Goal: Check status: Check status

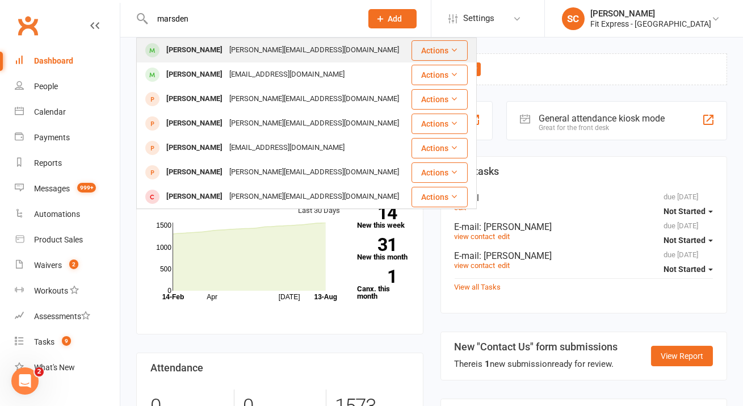
type input "marsden"
click at [206, 45] on div "[PERSON_NAME]" at bounding box center [194, 50] width 63 height 16
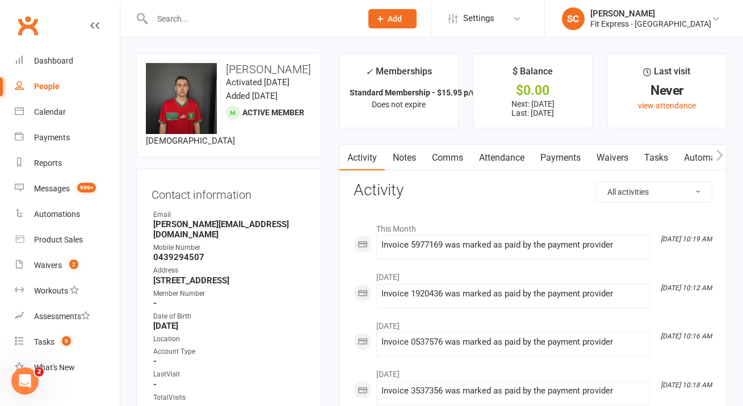
click at [551, 153] on link "Payments" at bounding box center [561, 158] width 56 height 26
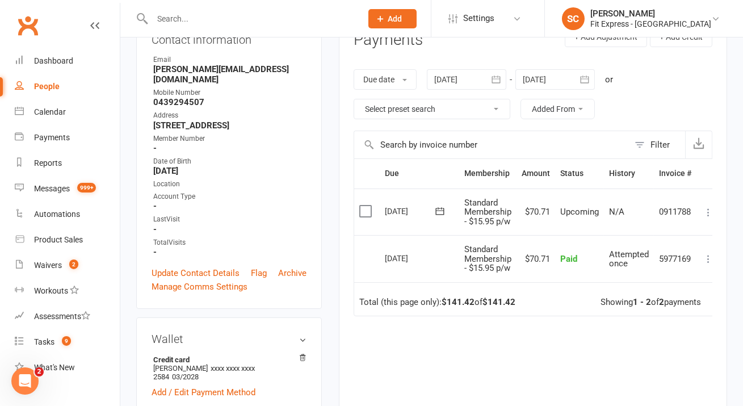
scroll to position [150, 0]
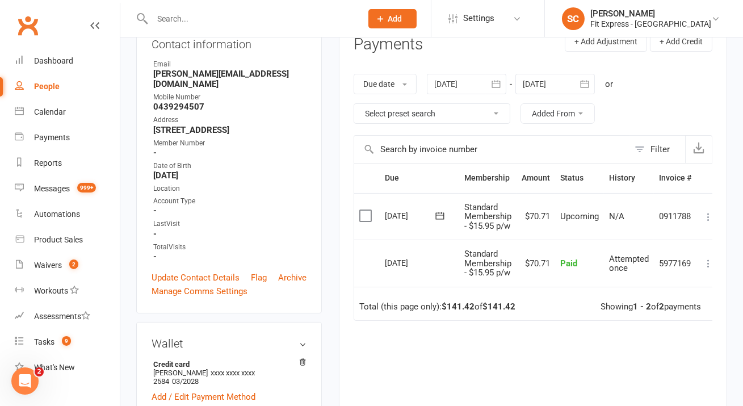
click at [454, 85] on div at bounding box center [466, 84] width 79 height 20
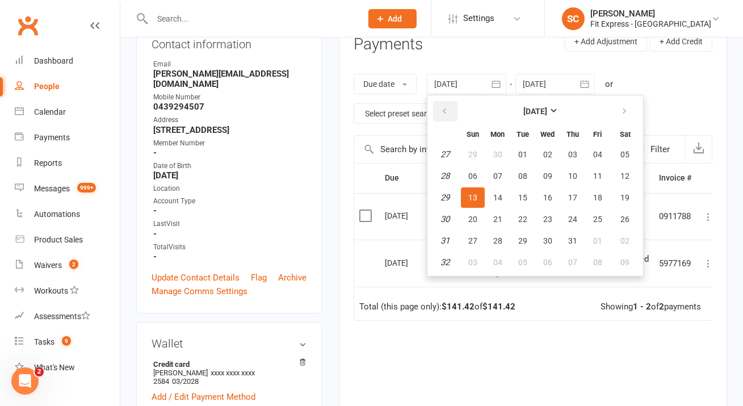
click at [447, 116] on button "button" at bounding box center [445, 111] width 24 height 20
click at [572, 153] on span "01" at bounding box center [572, 154] width 9 height 9
type input "[DATE]"
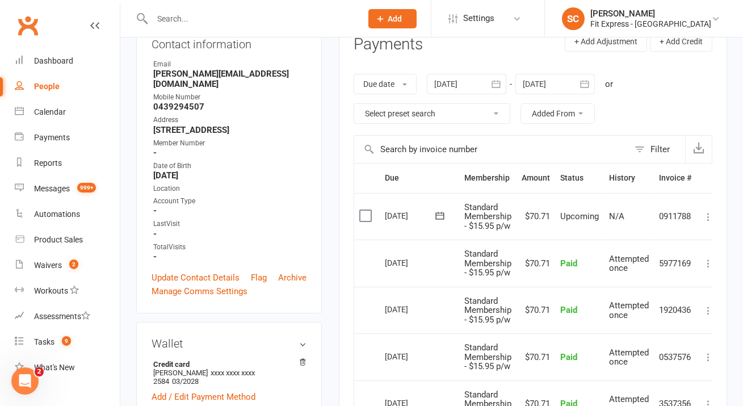
scroll to position [0, 0]
